Goal: Book appointment/travel/reservation

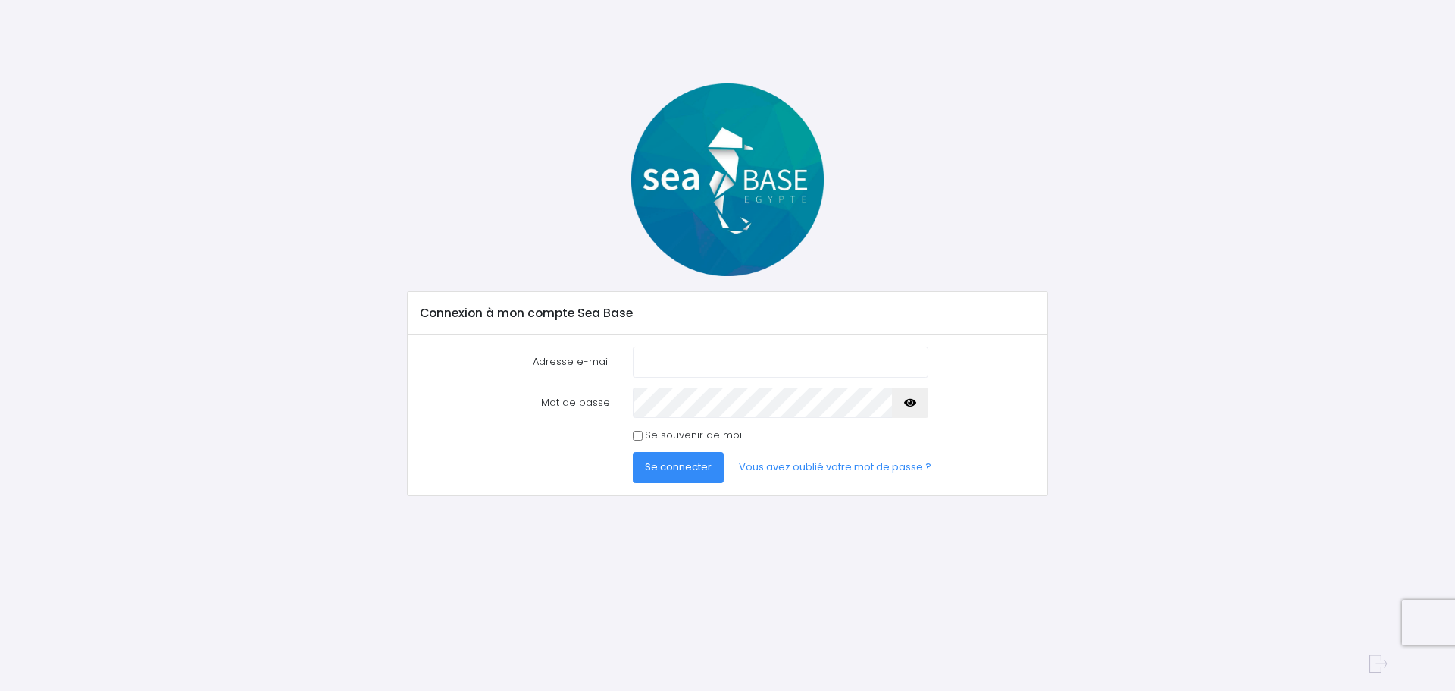
click at [701, 358] on input "Adresse e-mail" at bounding box center [781, 361] width 296 height 30
type input "denis.brun984@orange.fr"
click at [672, 461] on span "Se connecter" at bounding box center [678, 466] width 67 height 14
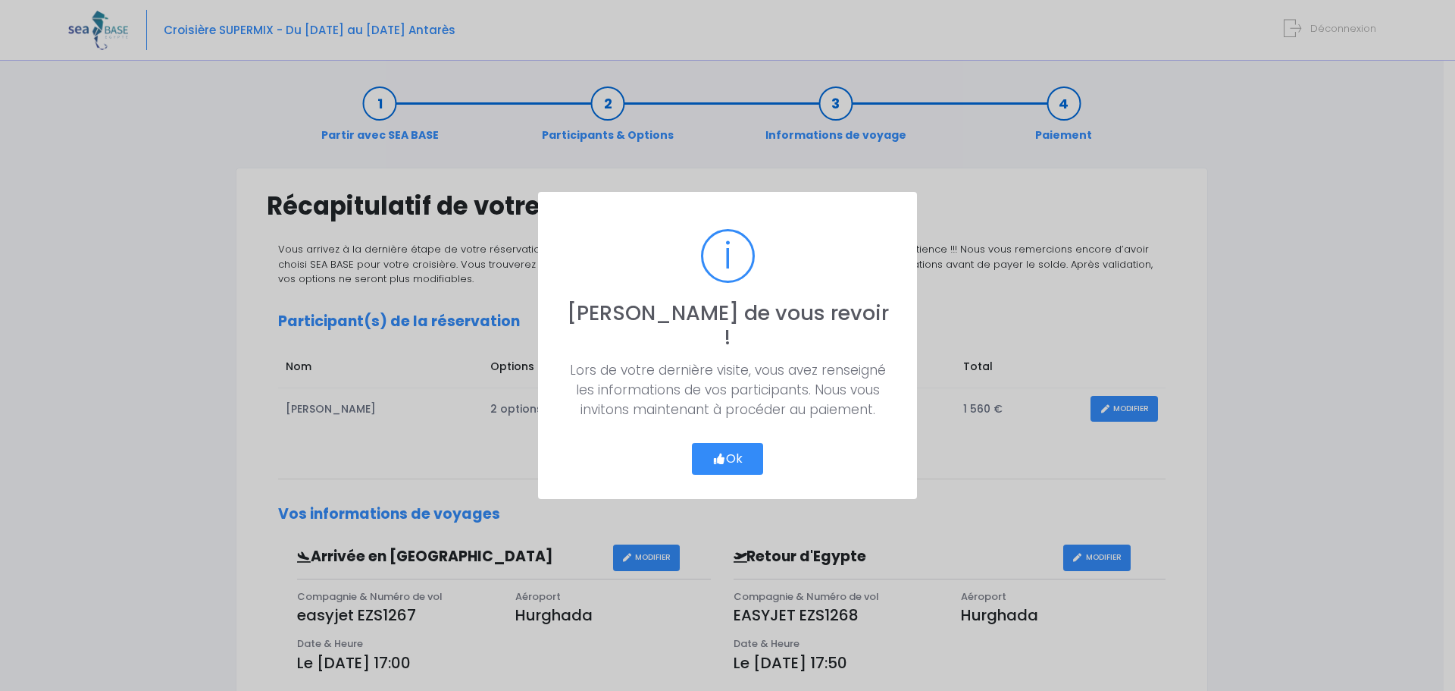
click at [730, 443] on button "Ok" at bounding box center [727, 459] width 71 height 32
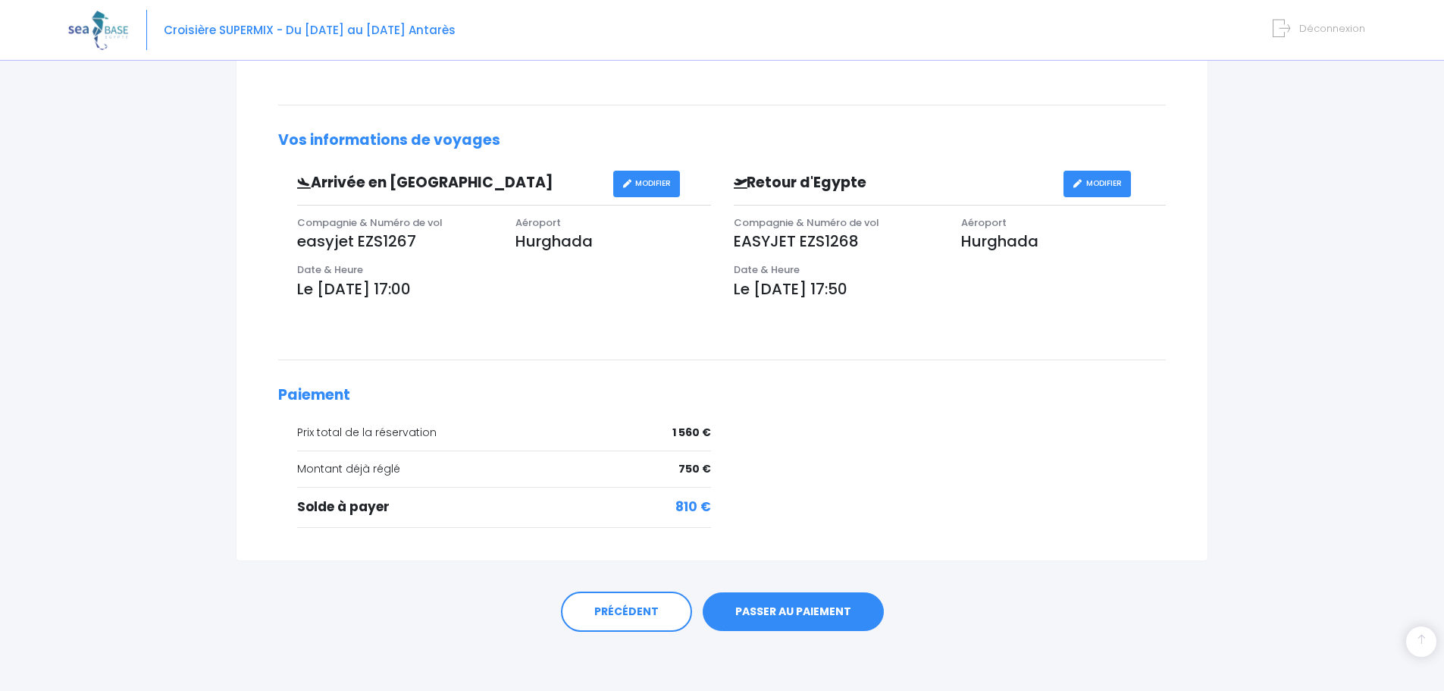
scroll to position [375, 0]
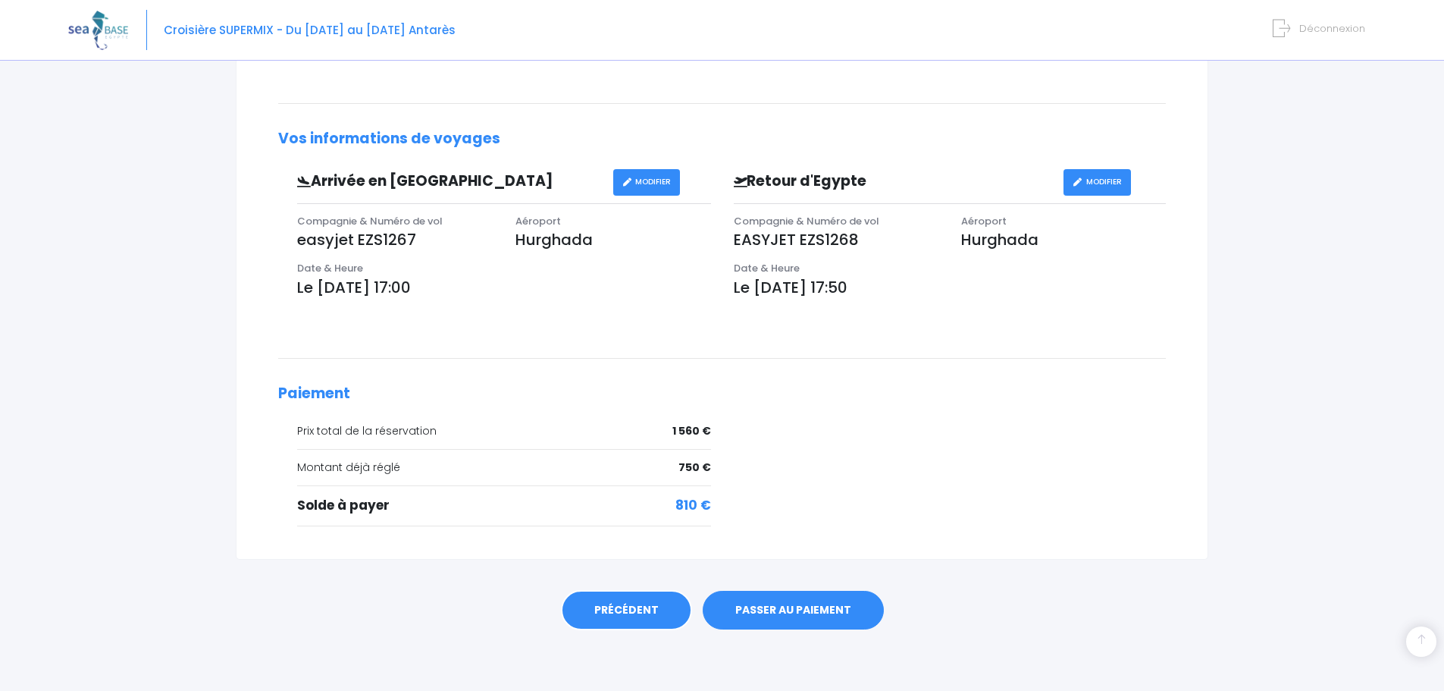
click at [622, 616] on link "PRÉCÉDENT" at bounding box center [626, 610] width 131 height 41
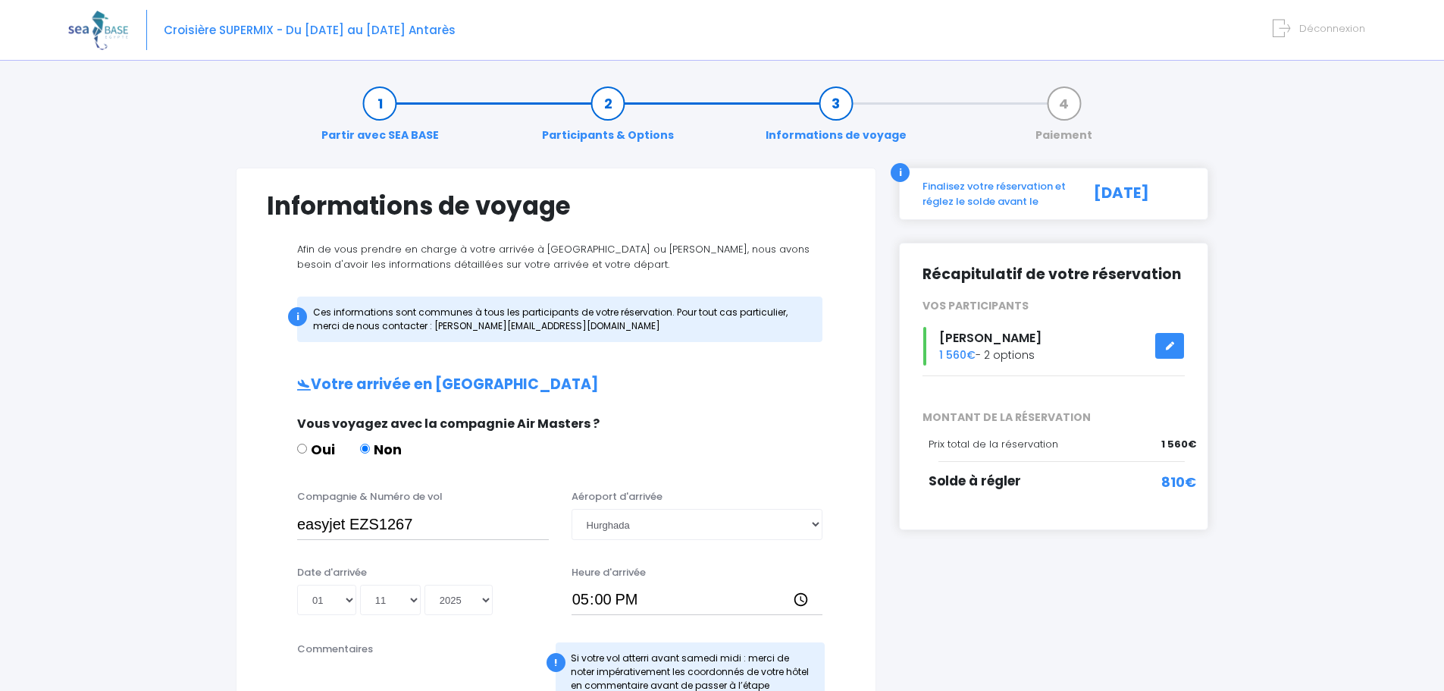
click at [1176, 348] on link at bounding box center [1169, 346] width 29 height 27
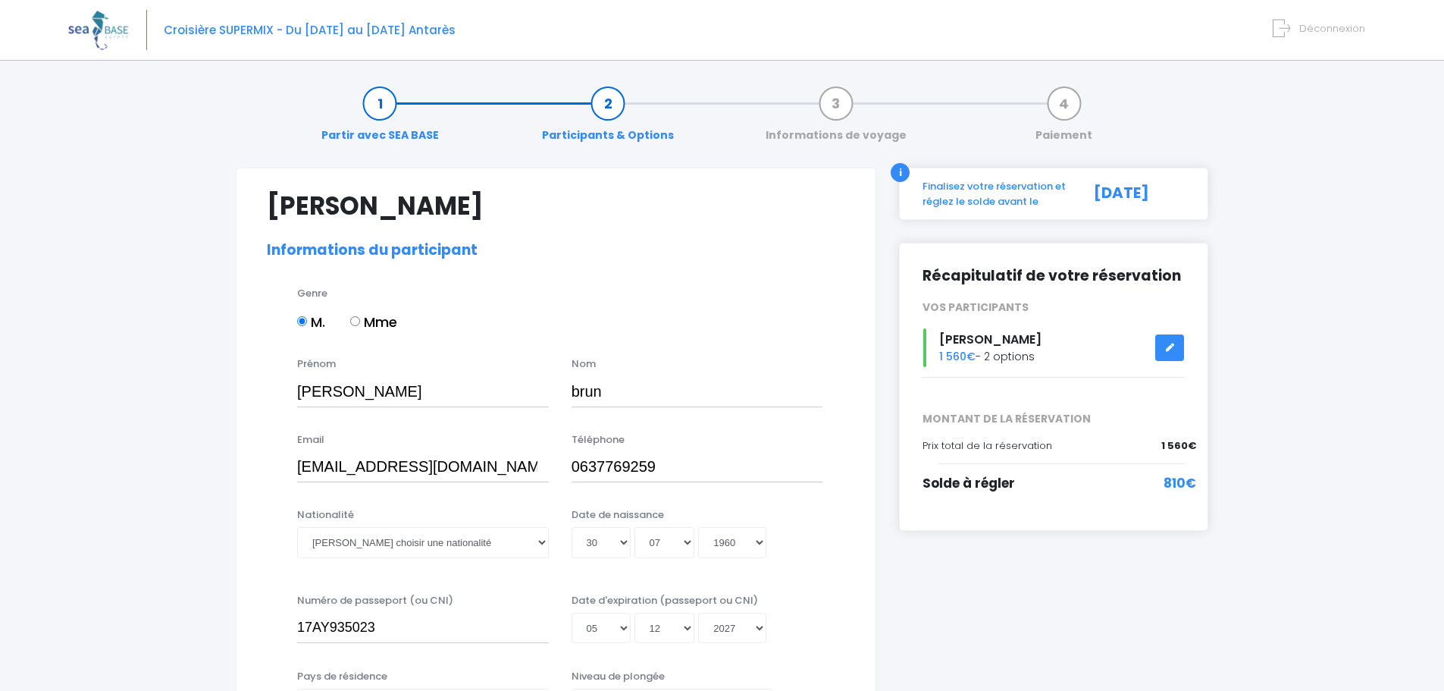
select select "N2"
select select "L"
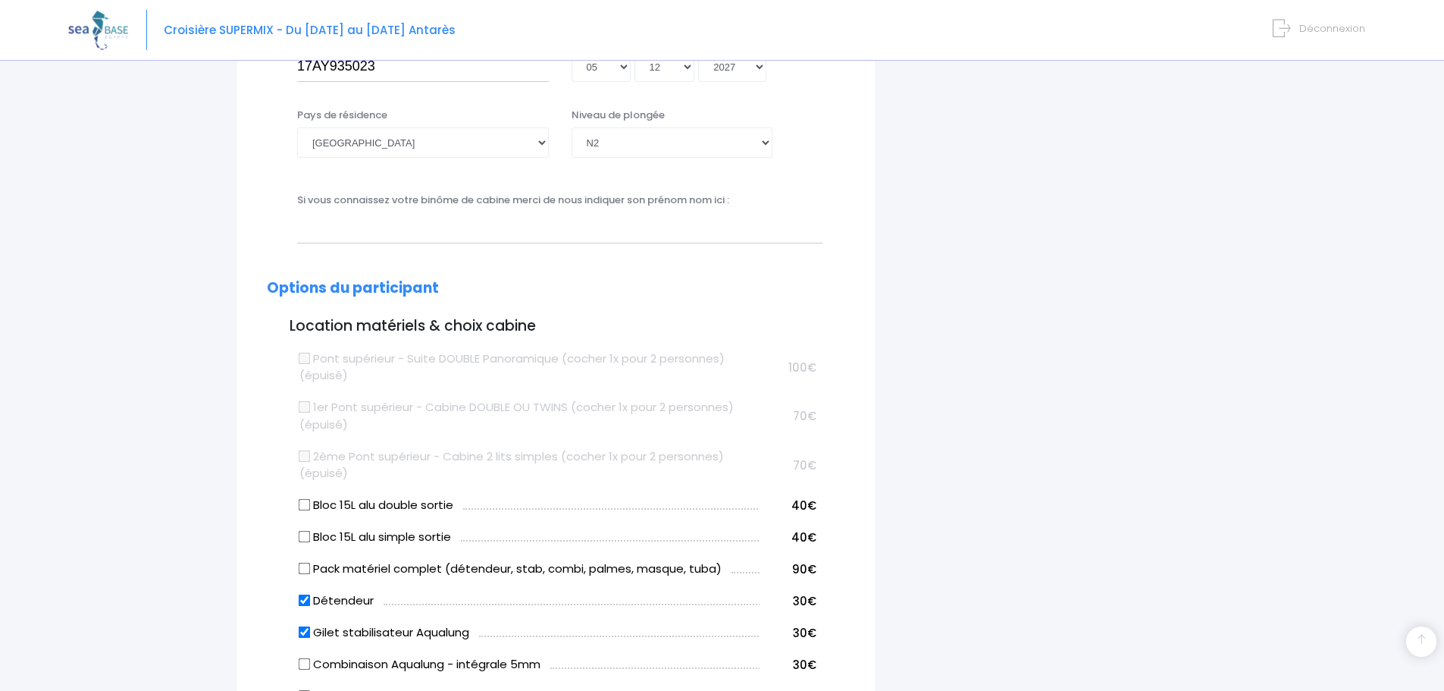
scroll to position [758, 0]
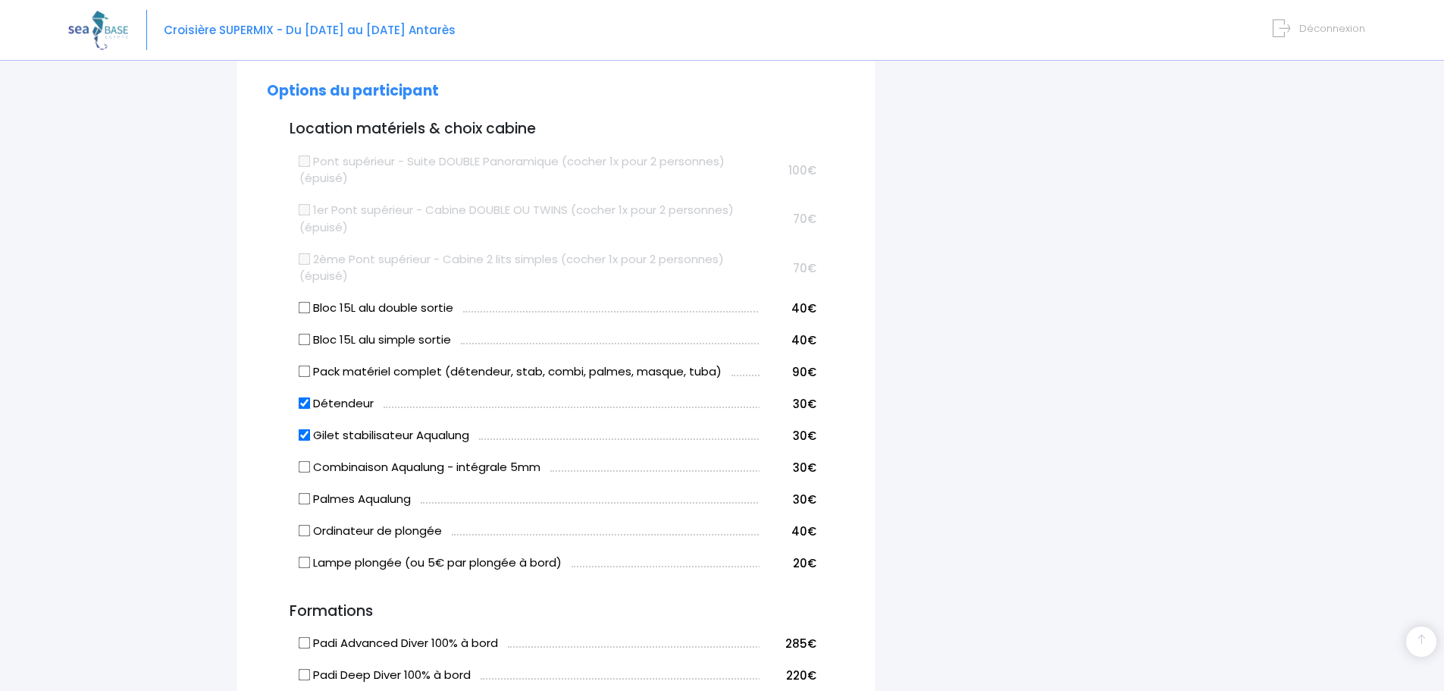
click at [304, 437] on input "Gilet stabilisateur Aqualung" at bounding box center [305, 435] width 12 height 12
checkbox input "false"
click at [306, 401] on input "Détendeur" at bounding box center [305, 403] width 12 height 12
checkbox input "false"
click at [302, 435] on input "Gilet stabilisateur Aqualung" at bounding box center [305, 435] width 12 height 12
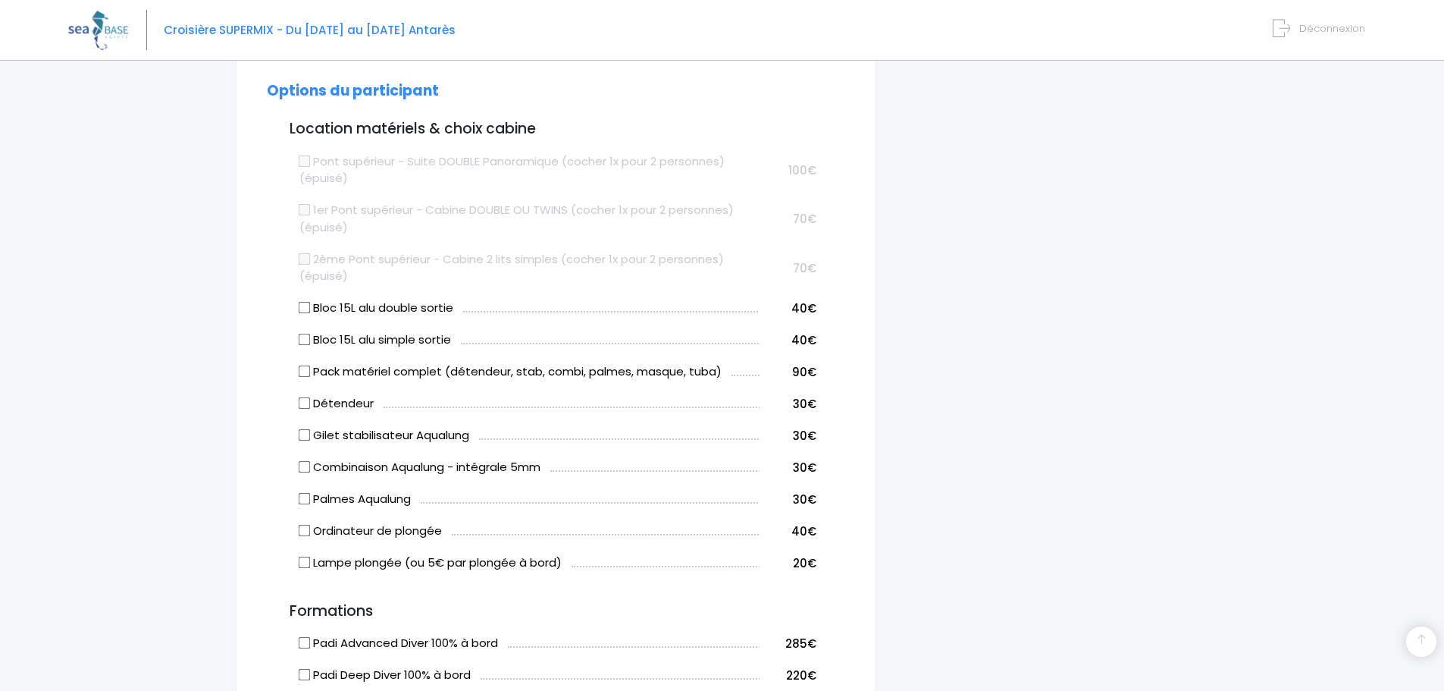
checkbox input "true"
click at [304, 406] on input "Détendeur" at bounding box center [305, 403] width 12 height 12
checkbox input "true"
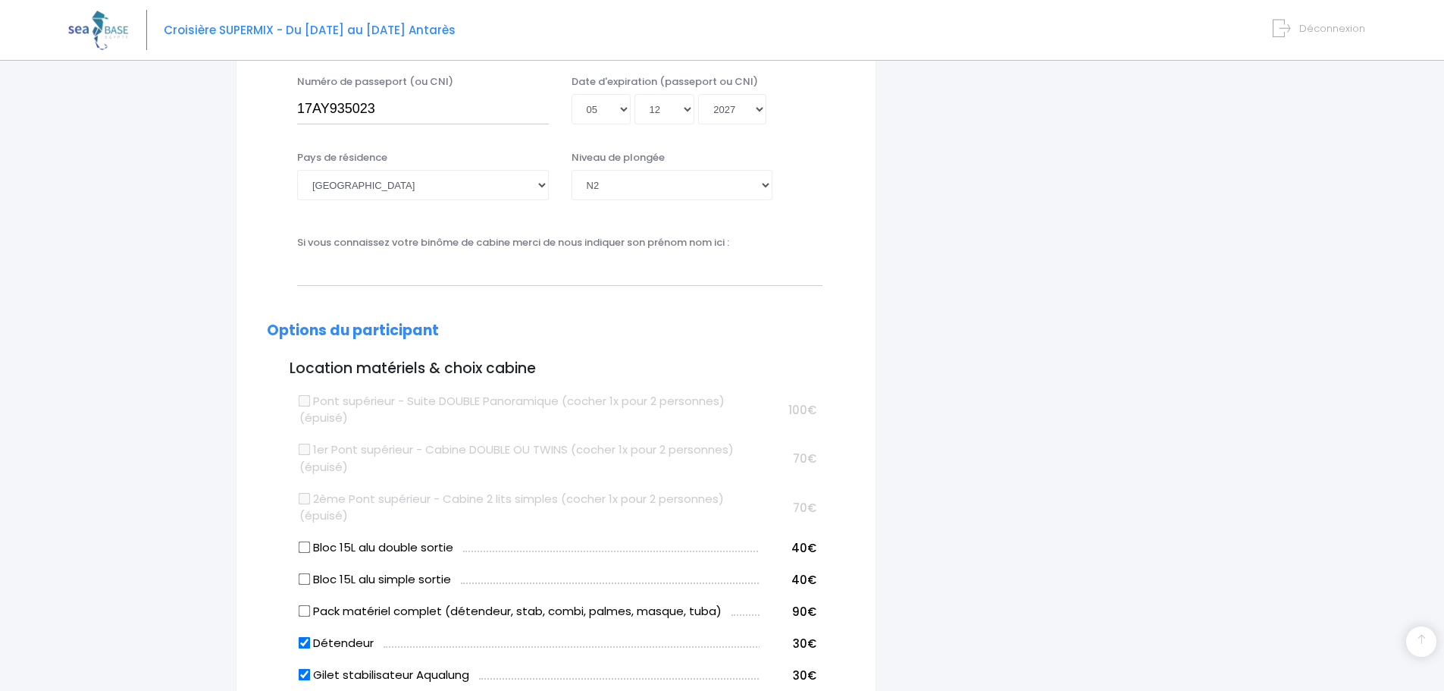
scroll to position [455, 0]
